Goal: Information Seeking & Learning: Learn about a topic

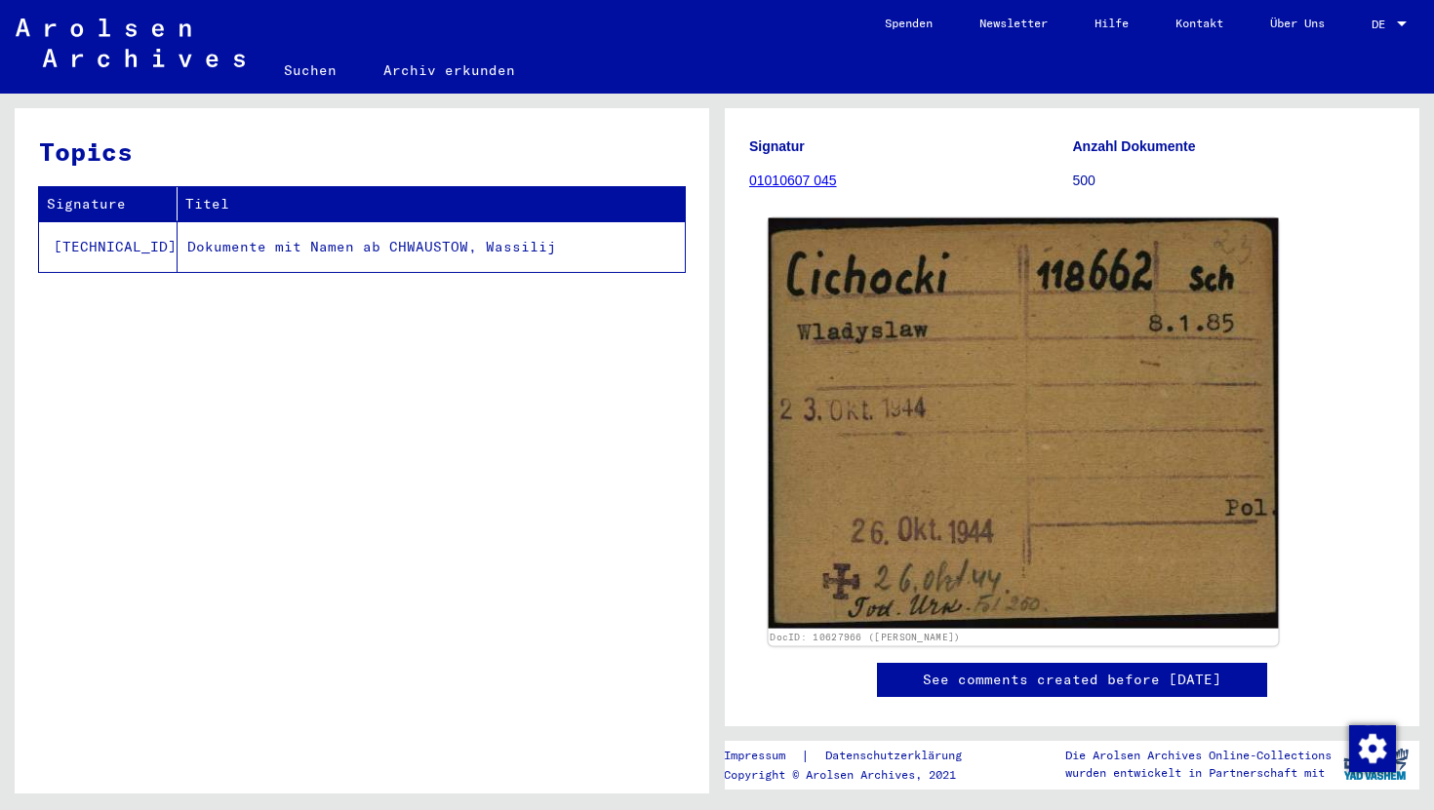
scroll to position [189, 0]
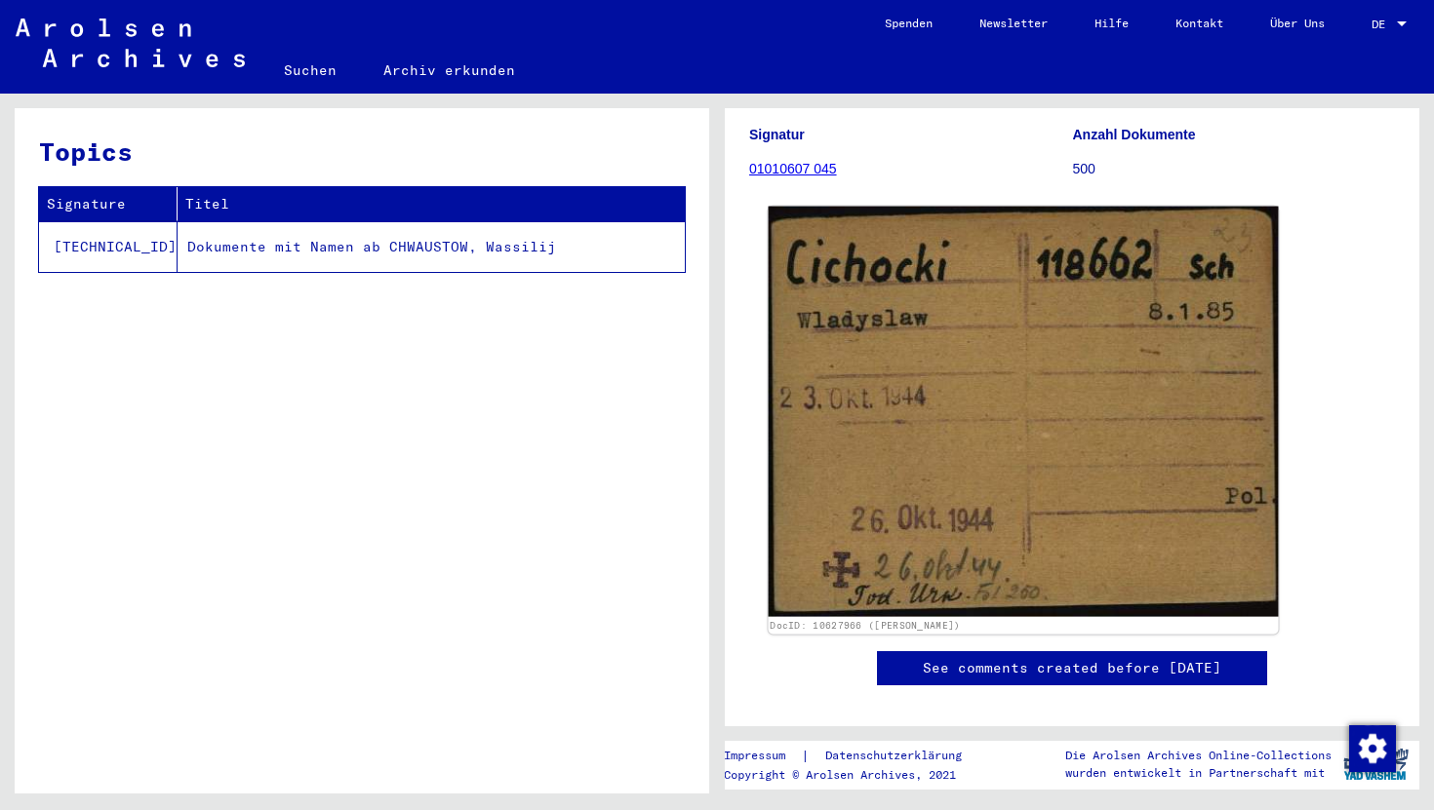
click at [1056, 475] on img at bounding box center [1024, 412] width 510 height 411
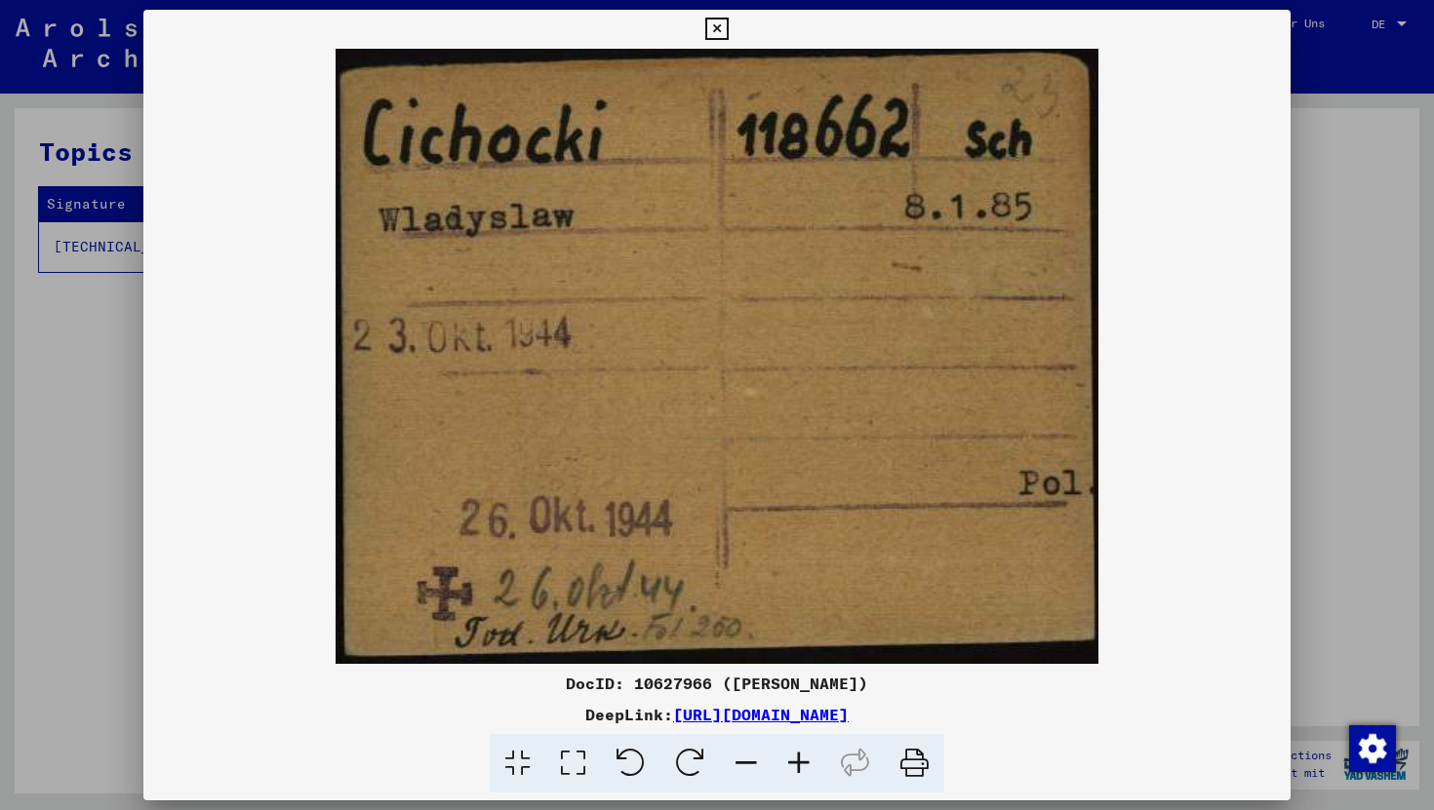
click at [714, 22] on icon at bounding box center [716, 29] width 22 height 23
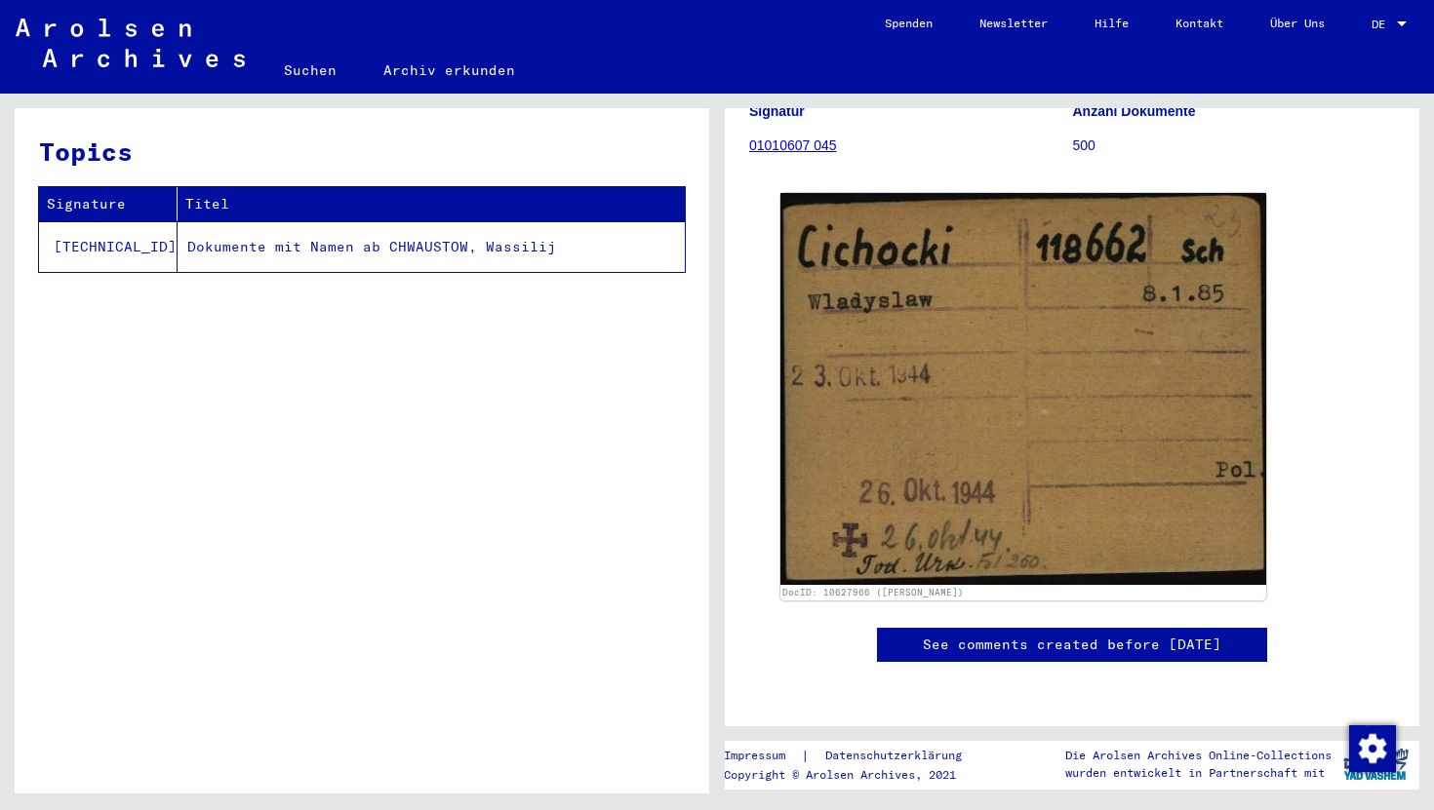
scroll to position [301, 0]
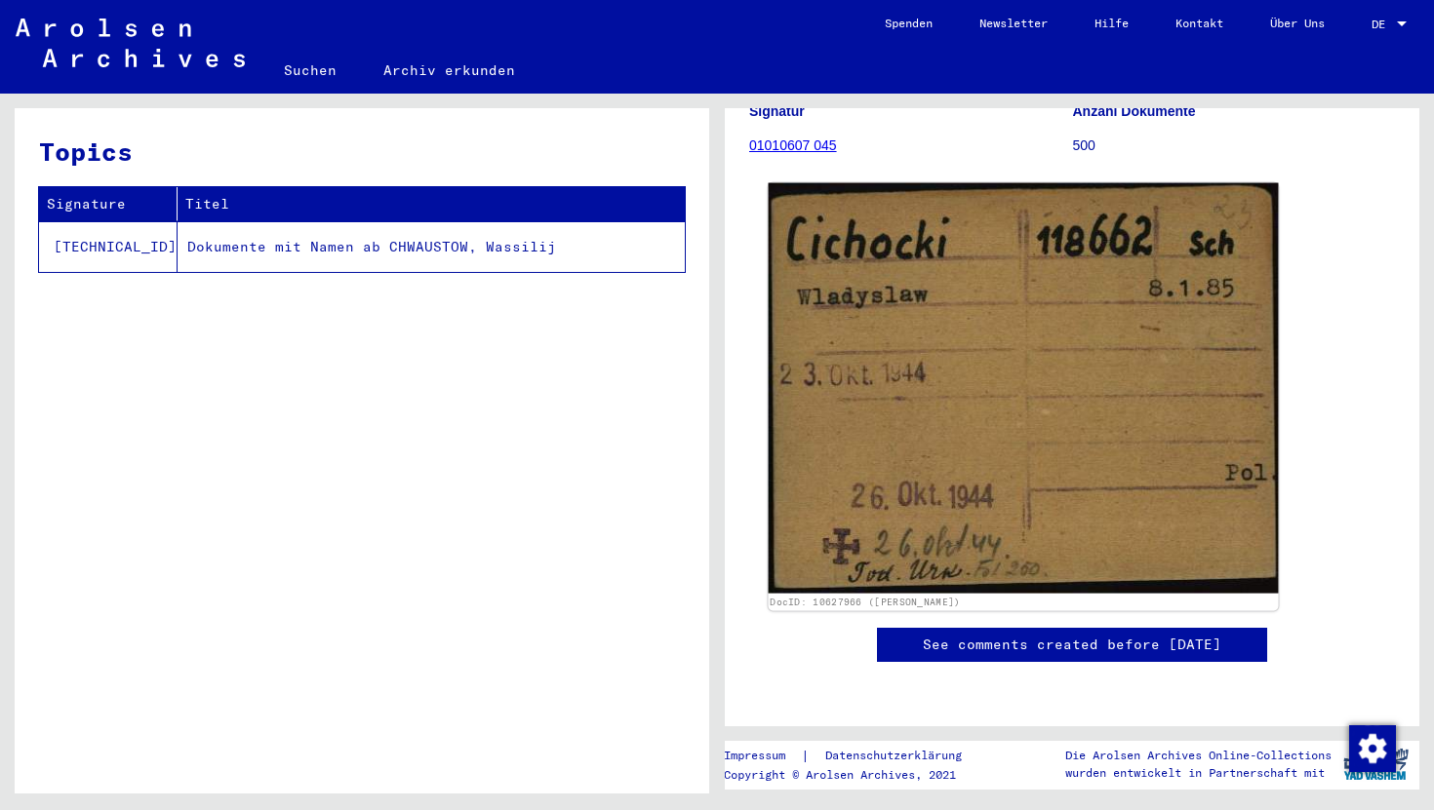
click at [1053, 360] on img at bounding box center [1024, 388] width 510 height 411
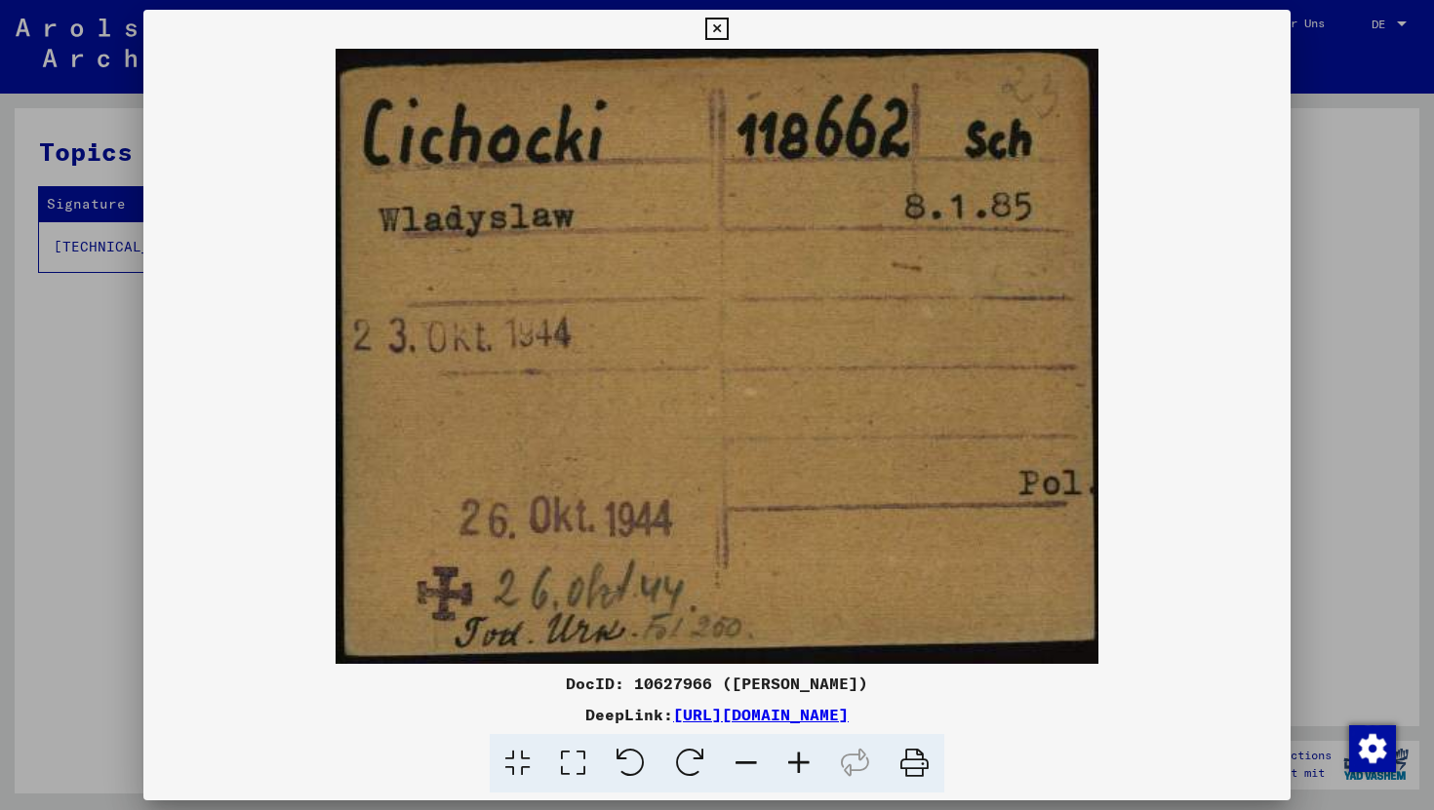
click at [804, 118] on img at bounding box center [716, 356] width 1147 height 615
drag, startPoint x: 750, startPoint y: 126, endPoint x: 889, endPoint y: 131, distance: 138.6
click at [889, 131] on img at bounding box center [716, 356] width 1147 height 615
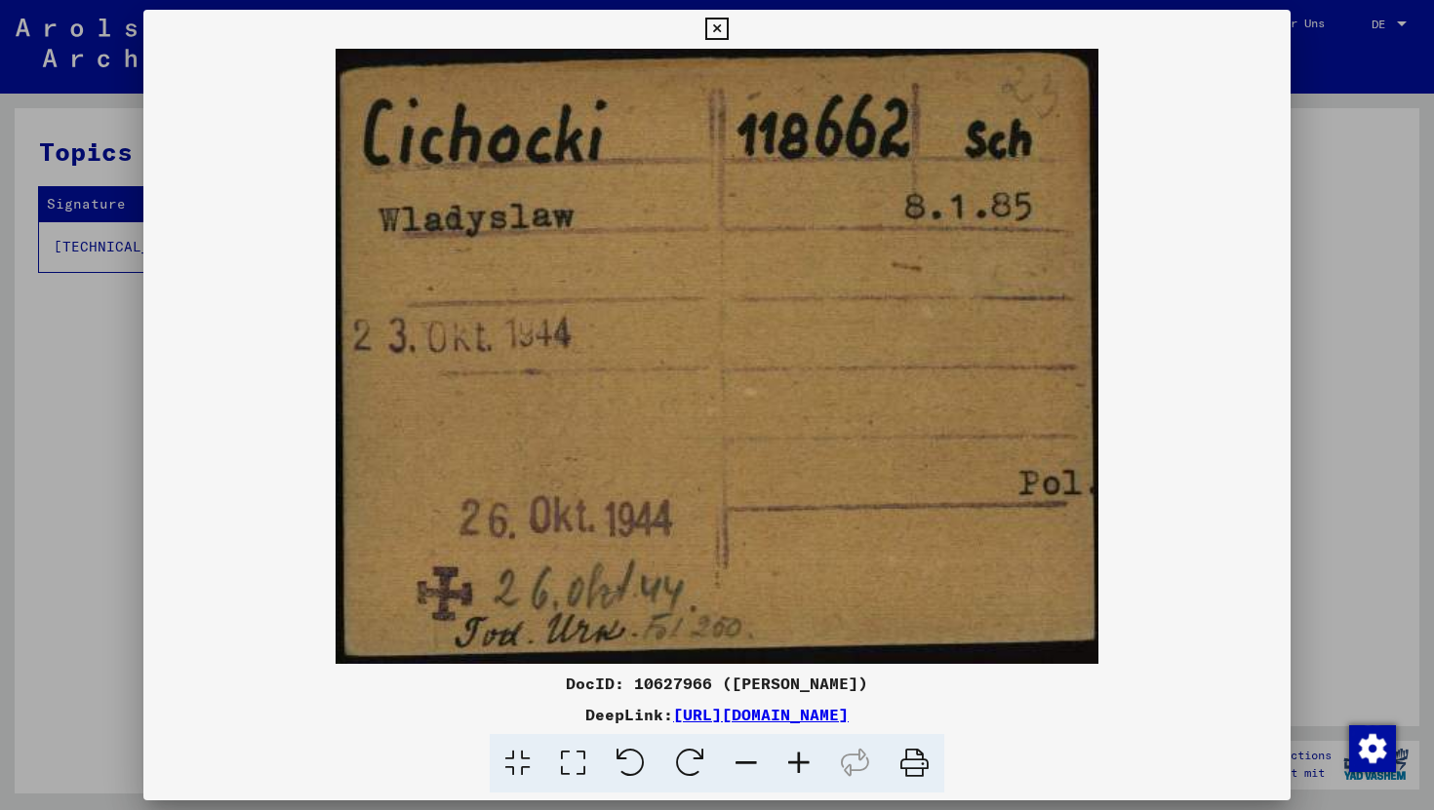
click at [875, 140] on img at bounding box center [716, 356] width 1147 height 615
click at [820, 99] on img at bounding box center [716, 356] width 1147 height 615
click at [775, 135] on img at bounding box center [716, 356] width 1147 height 615
drag, startPoint x: 747, startPoint y: 140, endPoint x: 878, endPoint y: 140, distance: 130.7
click at [878, 140] on img at bounding box center [716, 356] width 1147 height 615
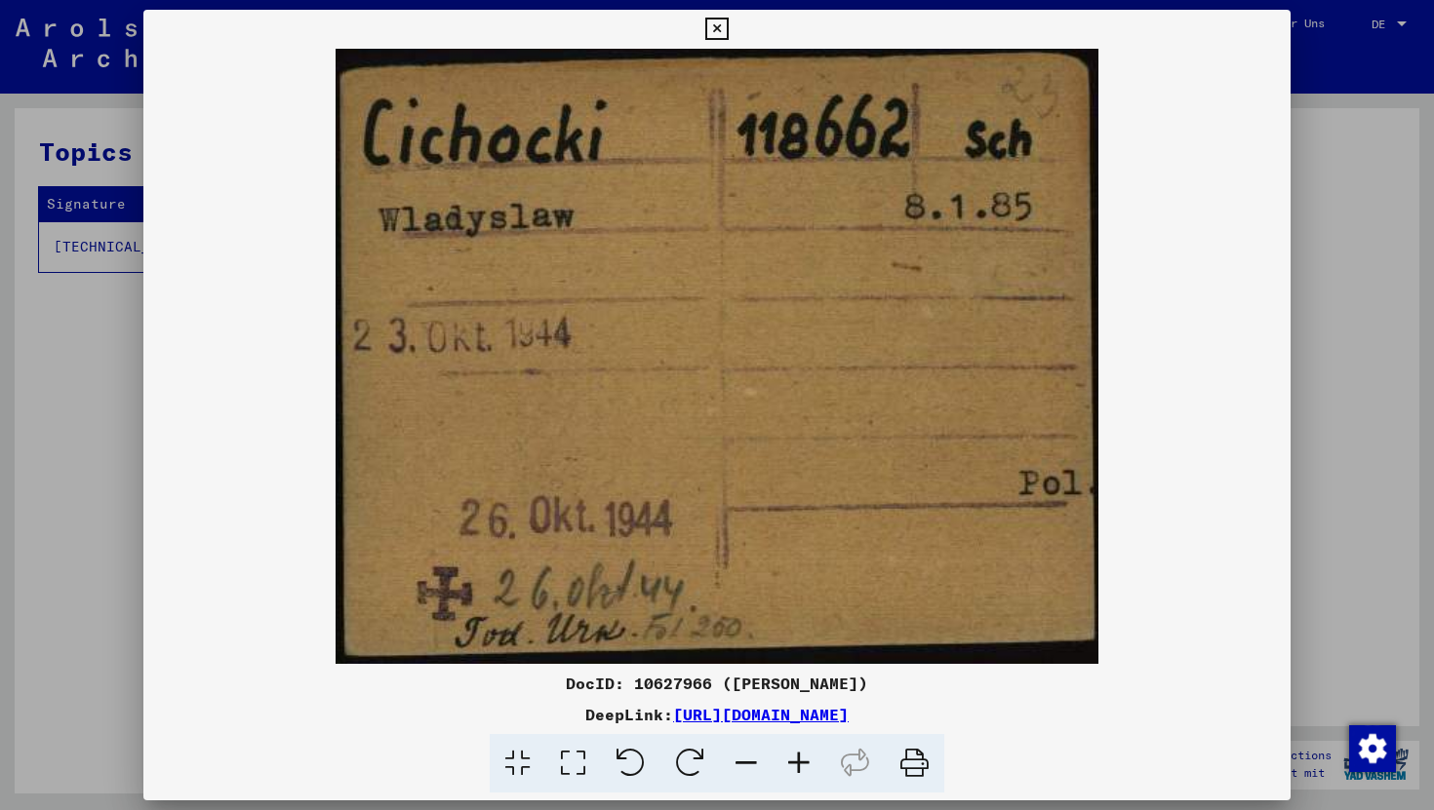
click at [715, 36] on icon at bounding box center [716, 29] width 22 height 23
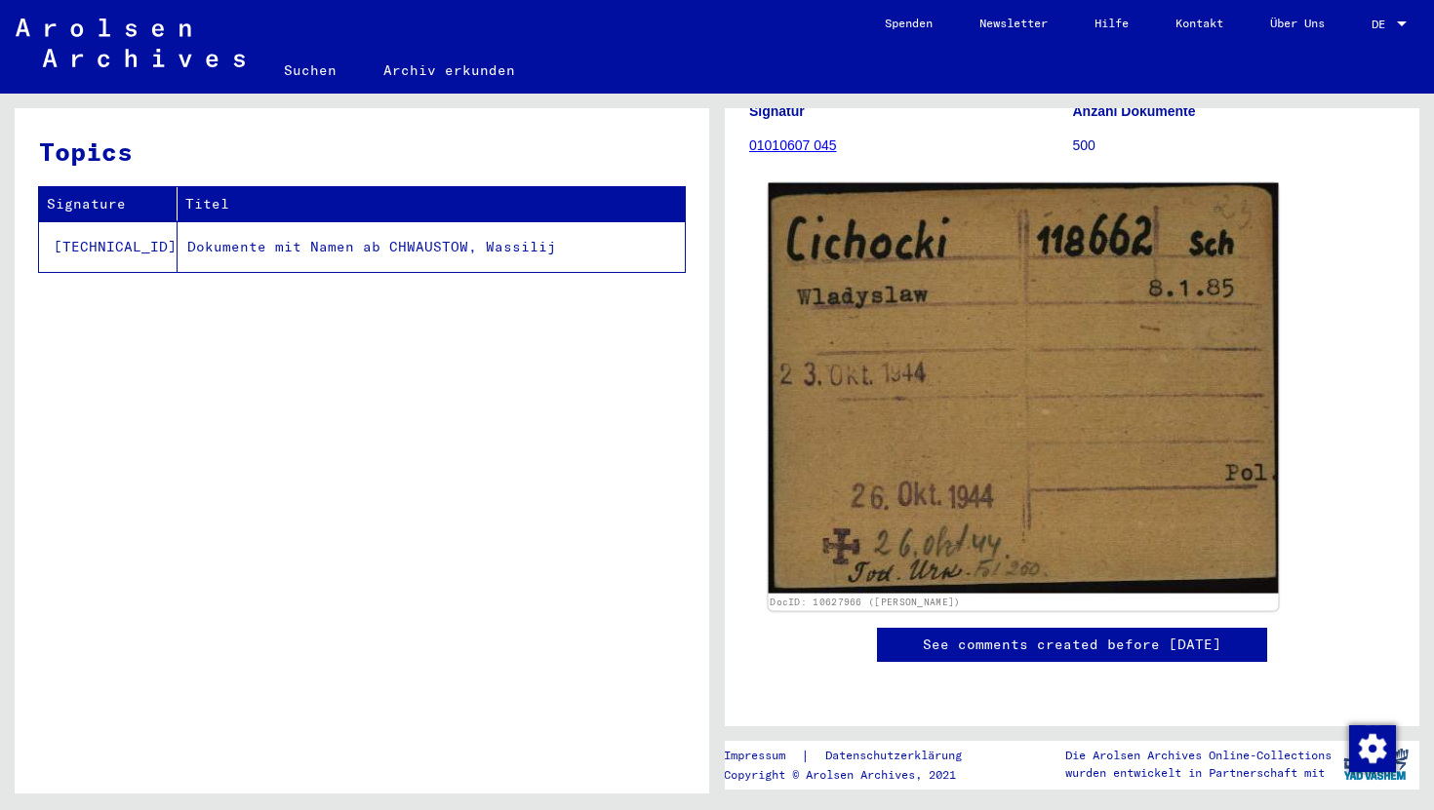
click at [1017, 425] on img at bounding box center [1024, 388] width 510 height 411
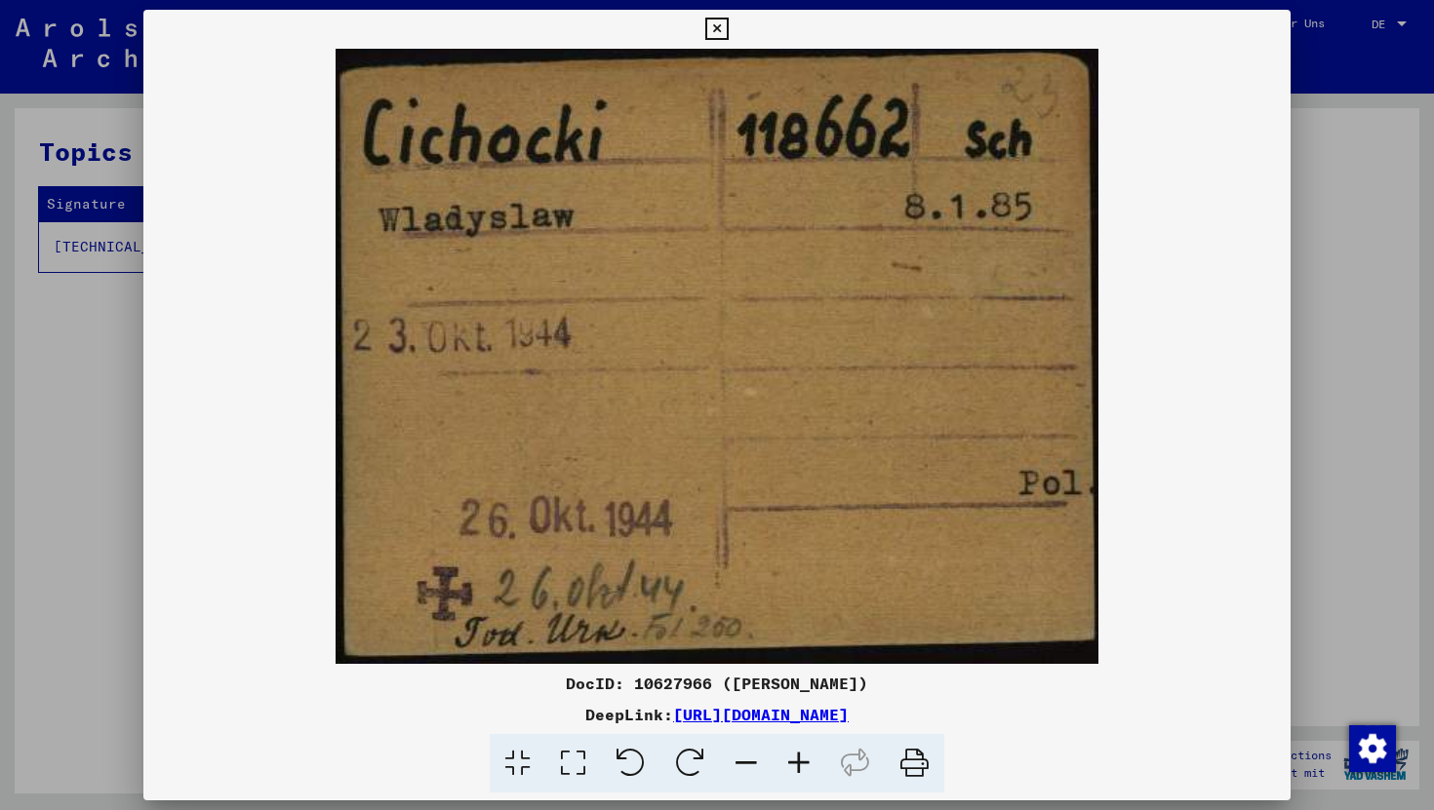
click at [849, 128] on img at bounding box center [716, 356] width 1147 height 615
click at [726, 25] on icon at bounding box center [716, 29] width 22 height 23
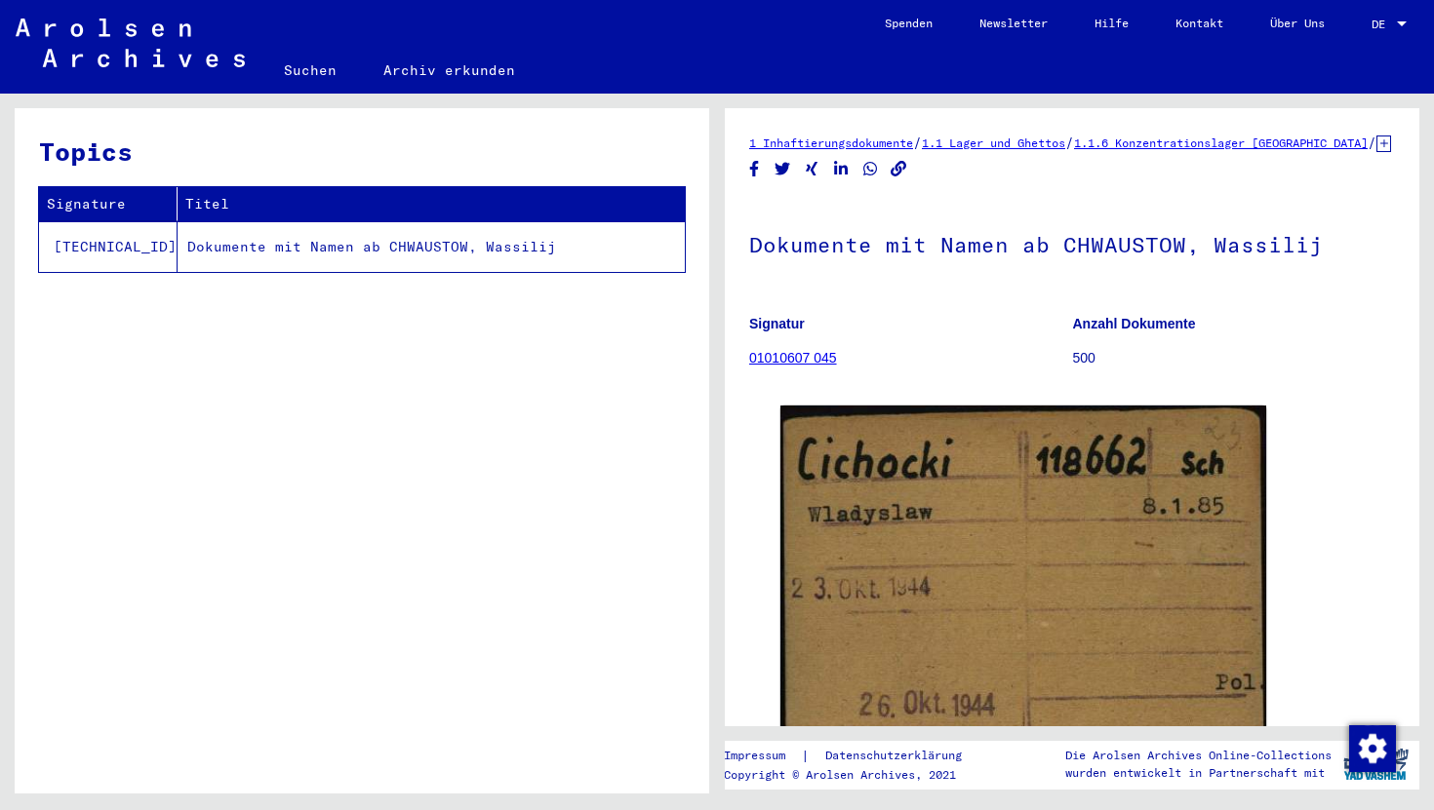
scroll to position [7, 0]
